Goal: Contribute content

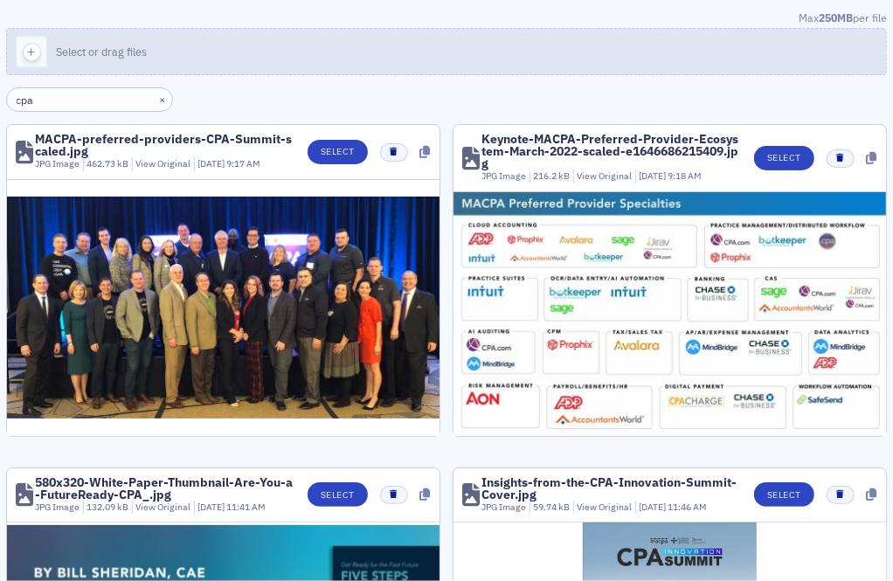
type input "cpa"
click at [157, 34] on button "Select or drag files" at bounding box center [446, 51] width 881 height 47
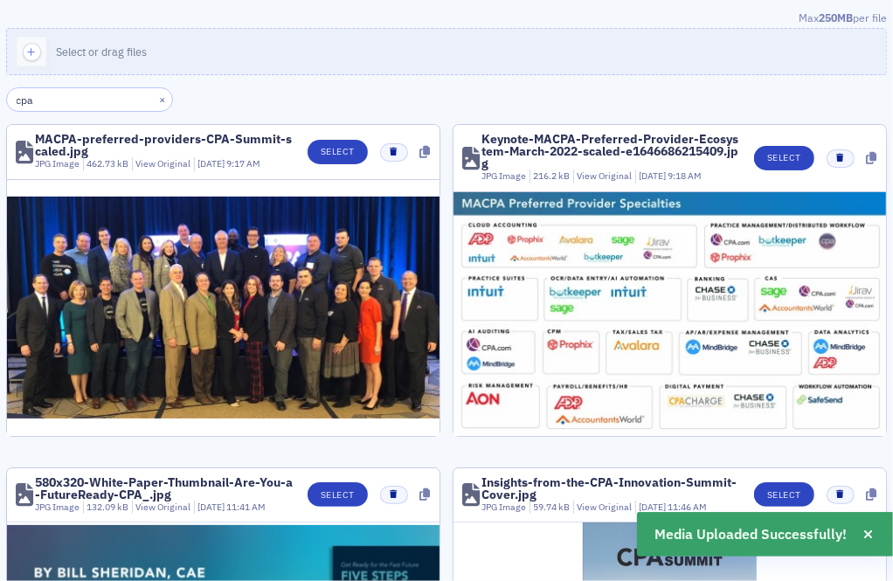
click at [155, 89] on div "×" at bounding box center [164, 99] width 18 height 22
click at [155, 95] on button "×" at bounding box center [163, 100] width 16 height 16
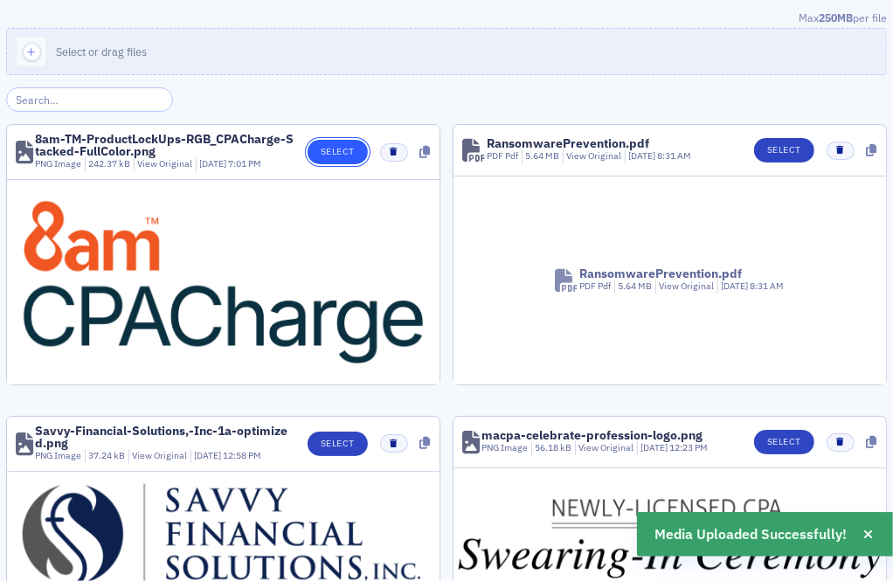
click at [344, 152] on button "Select" at bounding box center [338, 152] width 60 height 24
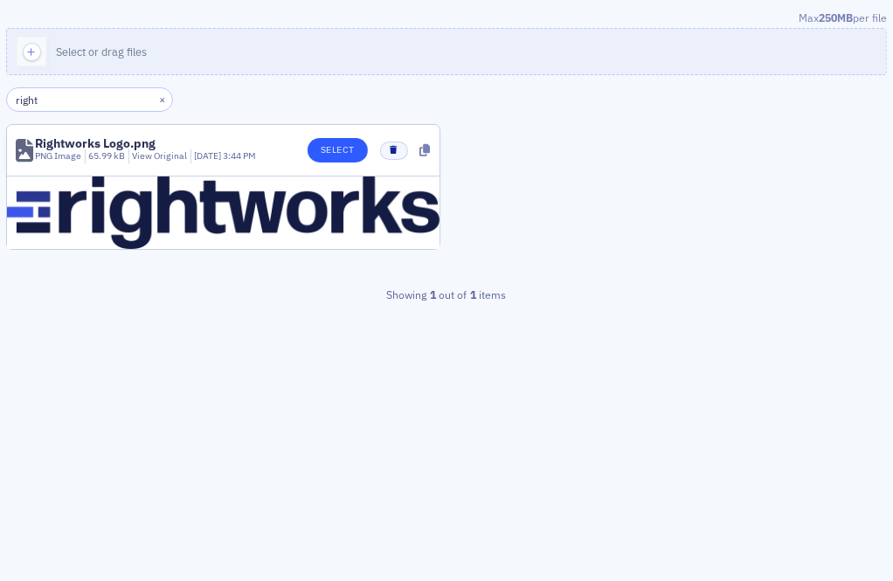
type input "right"
click at [312, 149] on button "Select" at bounding box center [338, 150] width 60 height 24
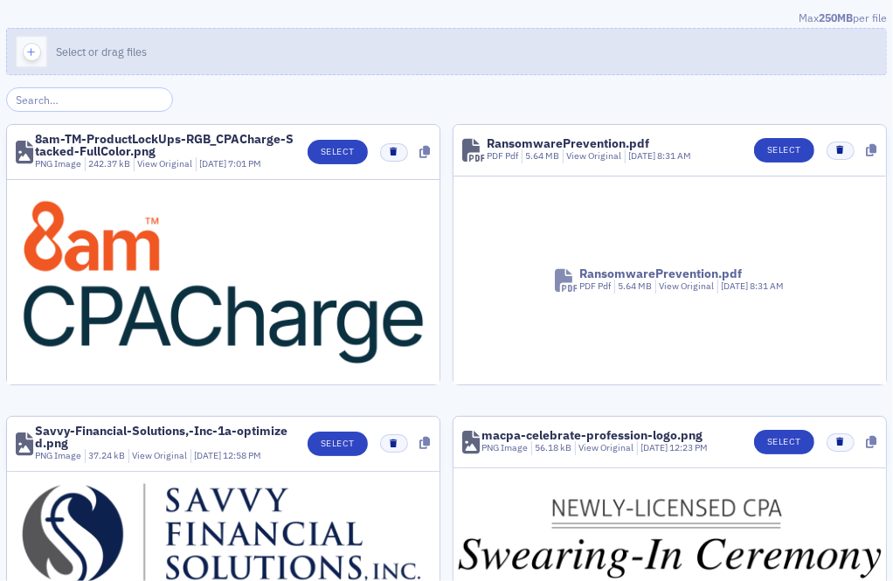
click at [295, 43] on button "Select or drag files" at bounding box center [446, 51] width 881 height 47
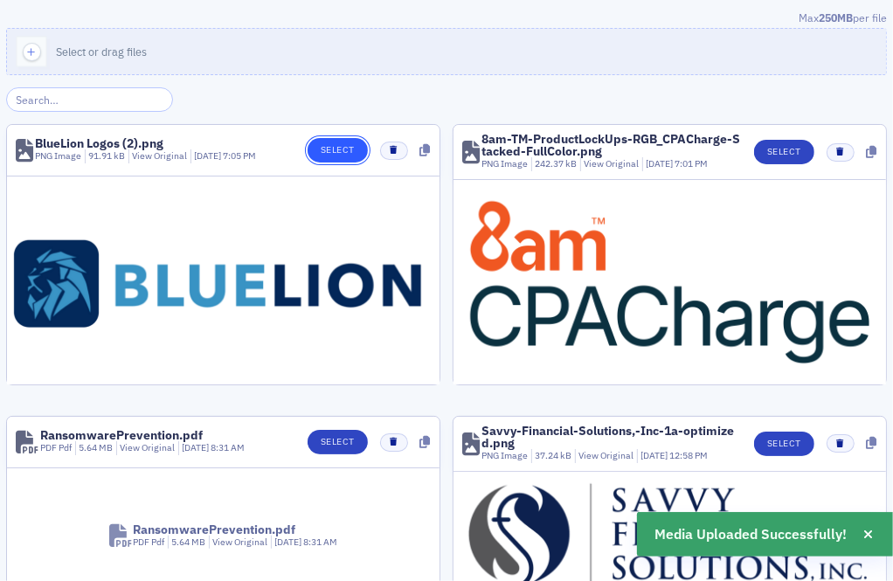
click at [354, 138] on button "Select" at bounding box center [338, 150] width 60 height 24
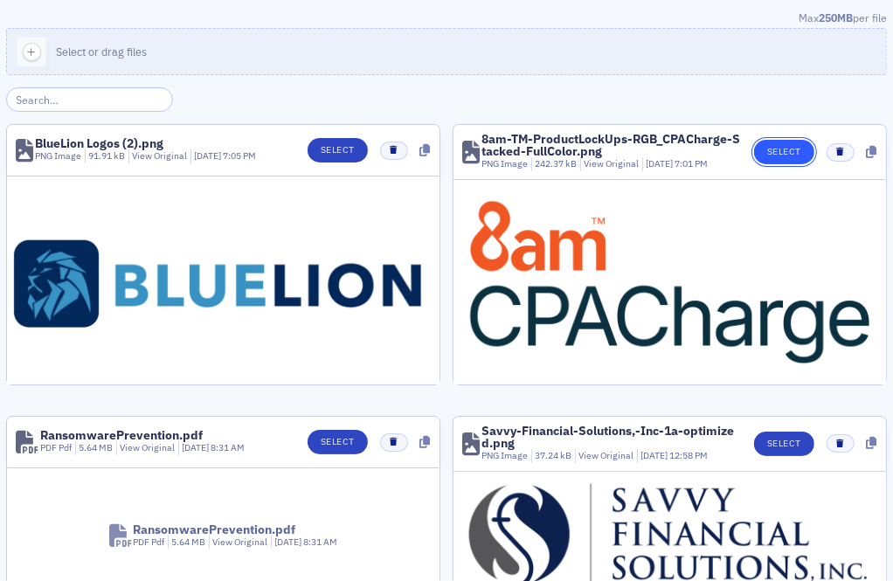
click at [789, 153] on button "Select" at bounding box center [784, 152] width 60 height 24
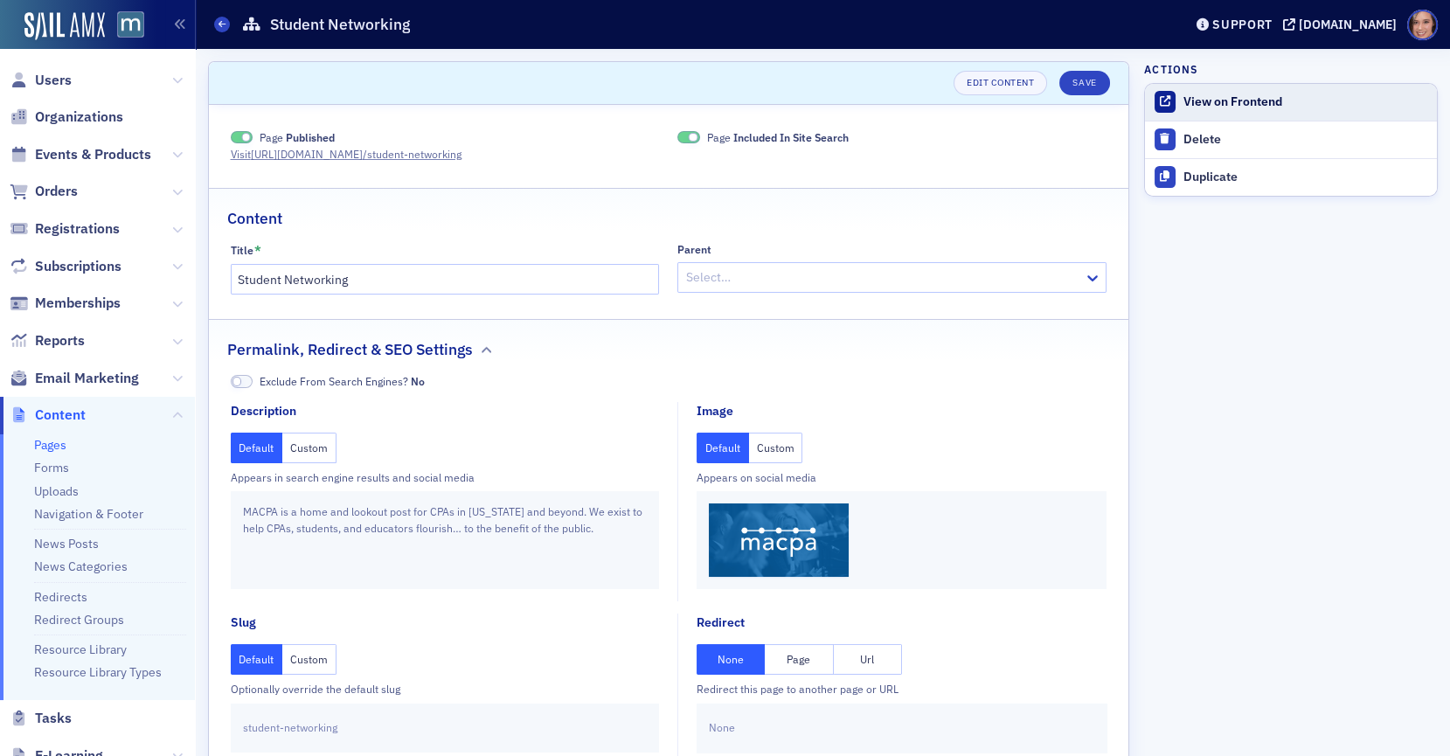
click at [1216, 116] on link "View on Frontend" at bounding box center [1291, 102] width 292 height 37
click at [312, 448] on button "Custom" at bounding box center [309, 448] width 54 height 31
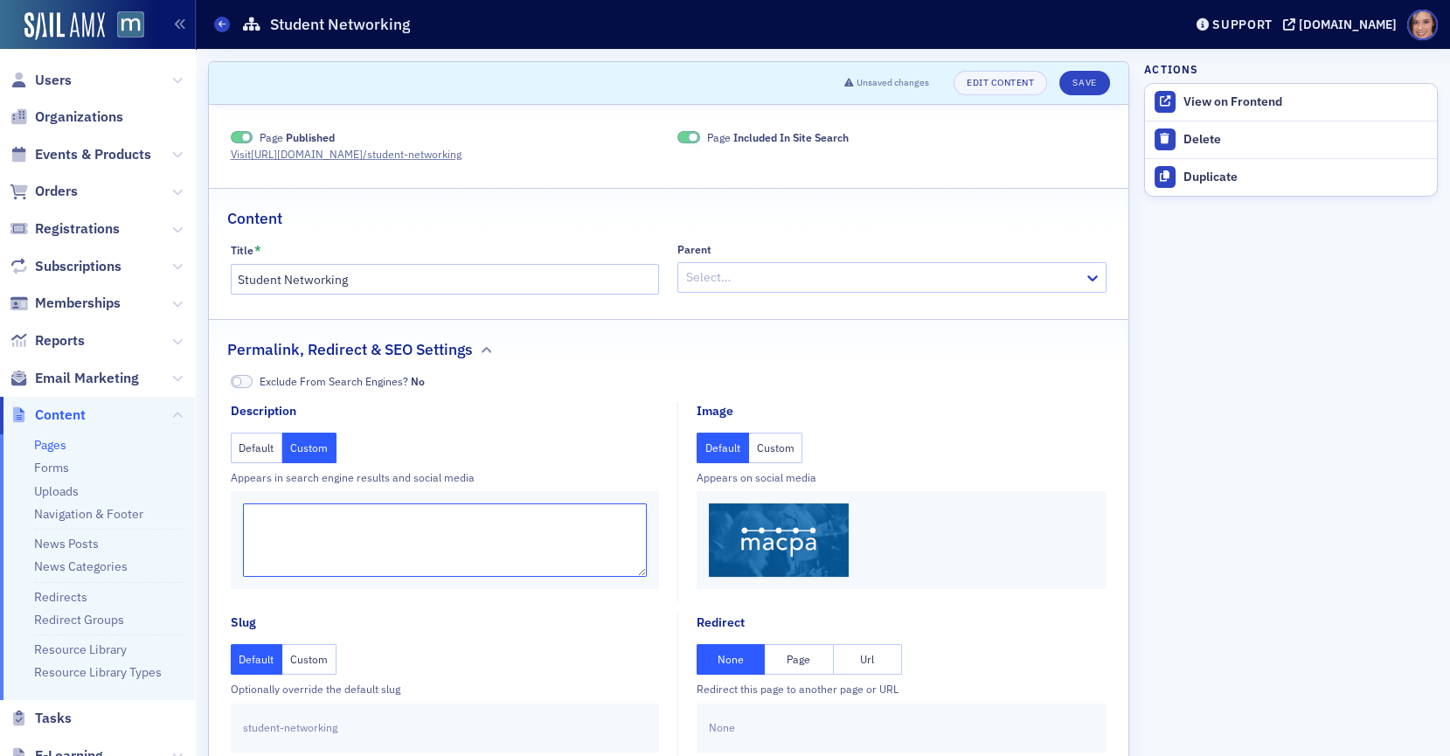
click at [358, 539] on textarea at bounding box center [445, 540] width 405 height 73
paste textarea "Build connections and gain career insights as students and professionals come t…"
type textarea "Build connections and gain career insights as students and professionals come t…"
click at [789, 440] on button "Custom" at bounding box center [776, 448] width 54 height 31
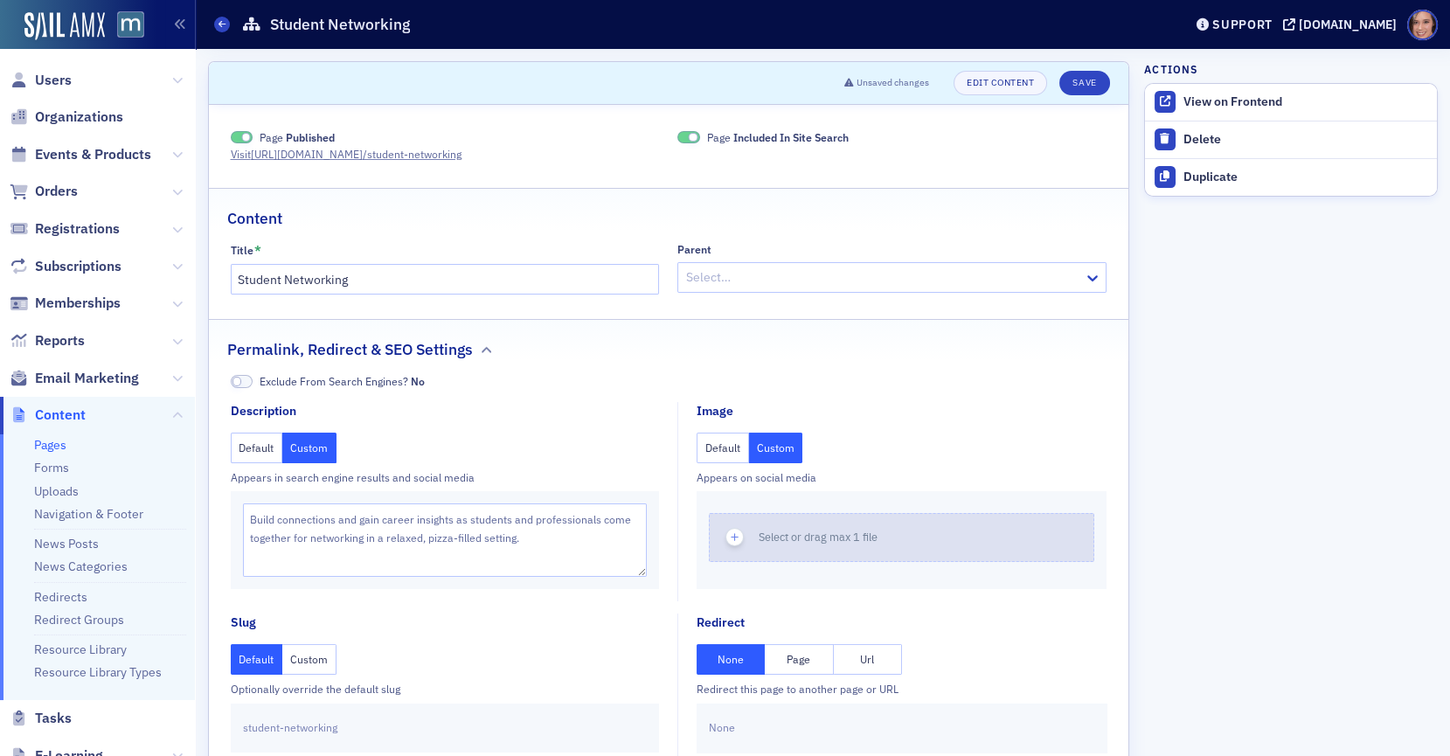
click at [856, 540] on span "Select or drag max 1 file" at bounding box center [818, 537] width 119 height 14
click at [791, 548] on button "Select or drag max 1 file" at bounding box center [902, 537] width 386 height 49
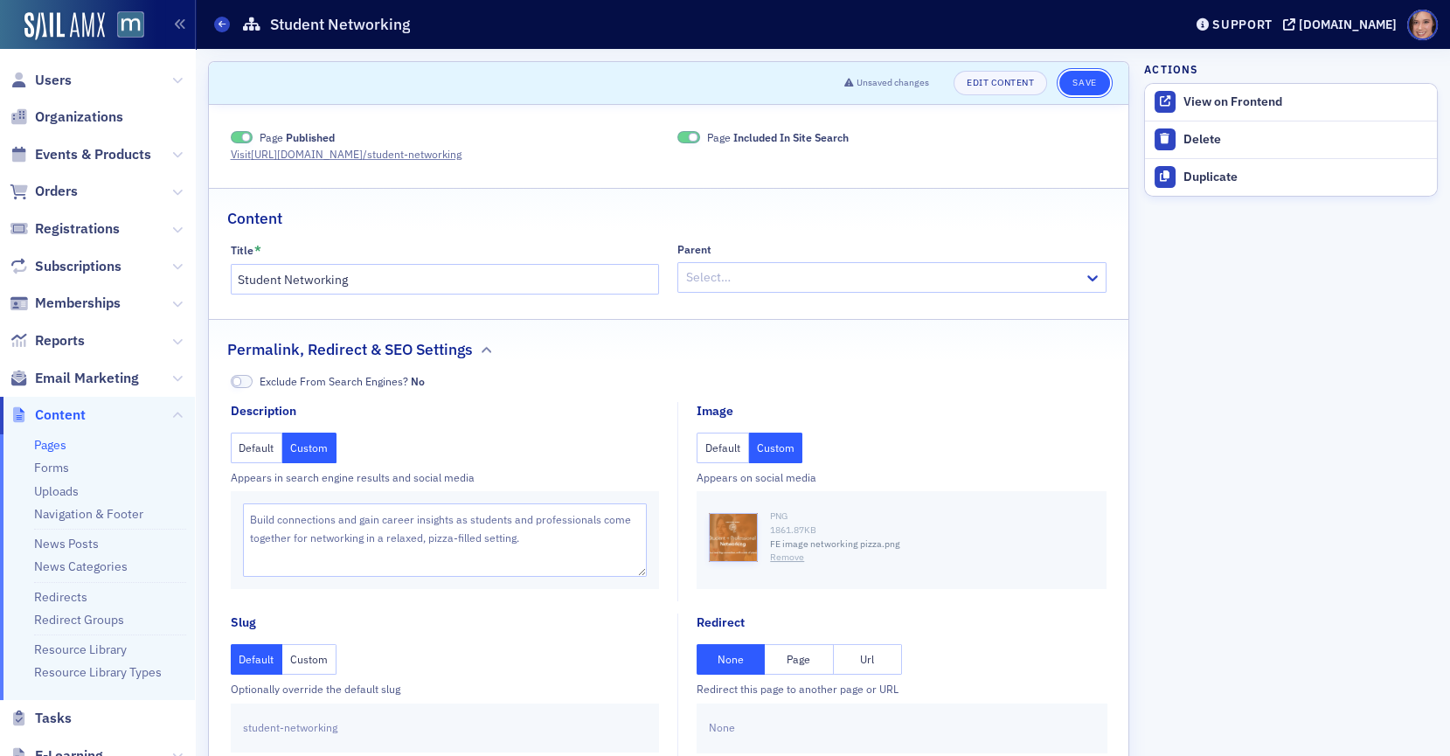
click at [1080, 80] on button "Save" at bounding box center [1084, 83] width 50 height 24
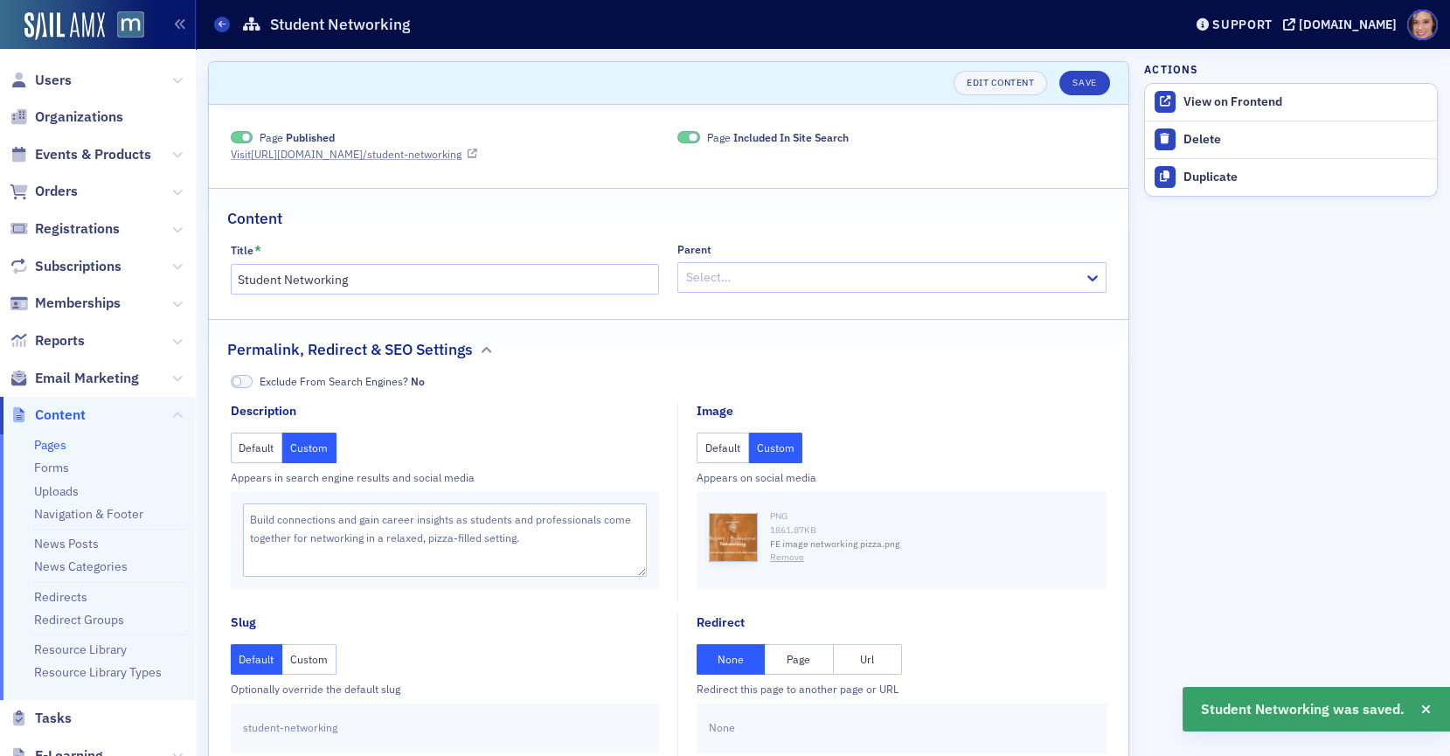
click at [420, 153] on link "Visit https://macpa.org /student-networking" at bounding box center [354, 154] width 247 height 16
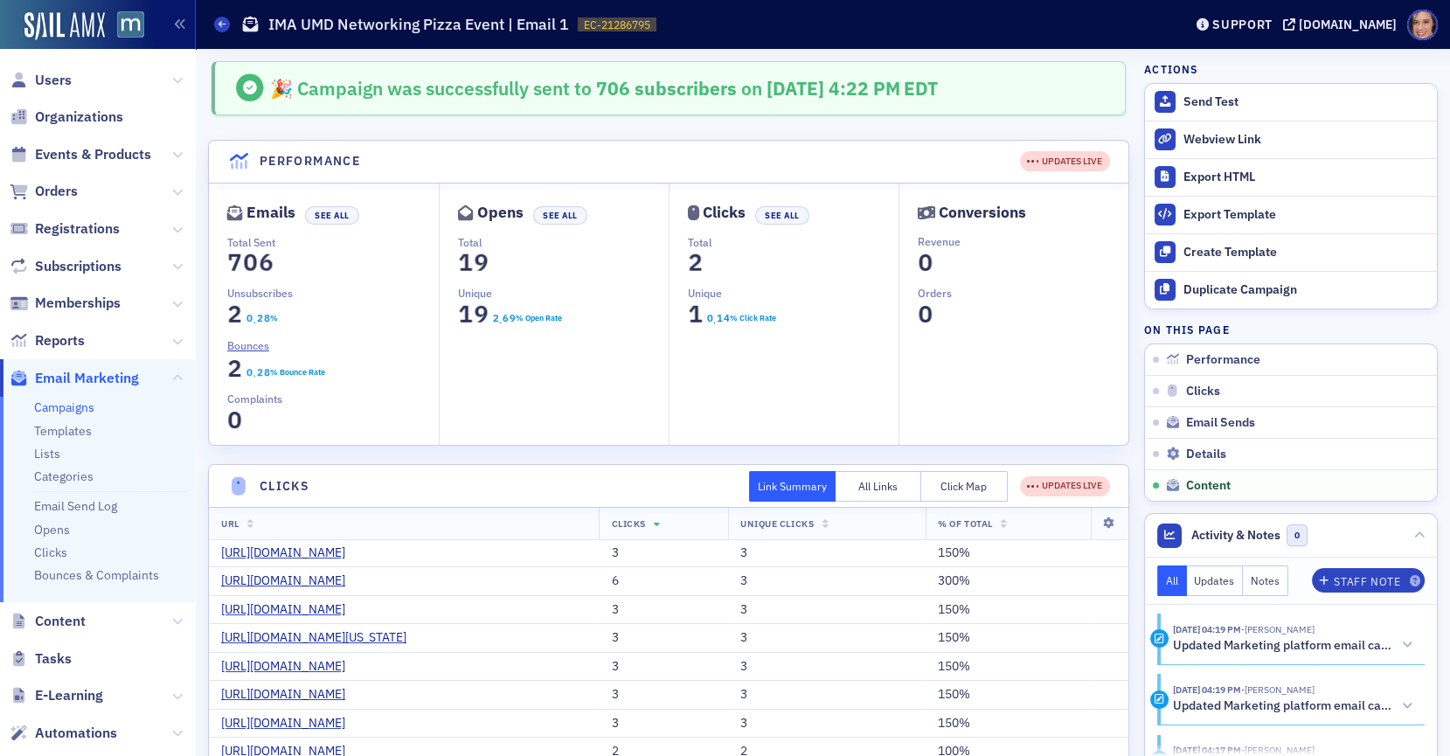
scroll to position [2332, 0]
